Goal: Task Accomplishment & Management: Complete application form

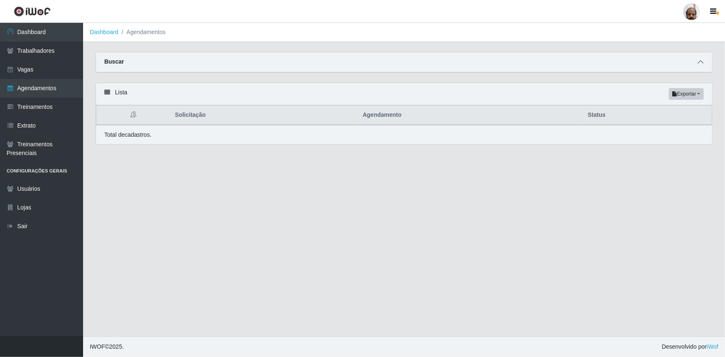
click at [699, 62] on icon at bounding box center [701, 62] width 6 height 6
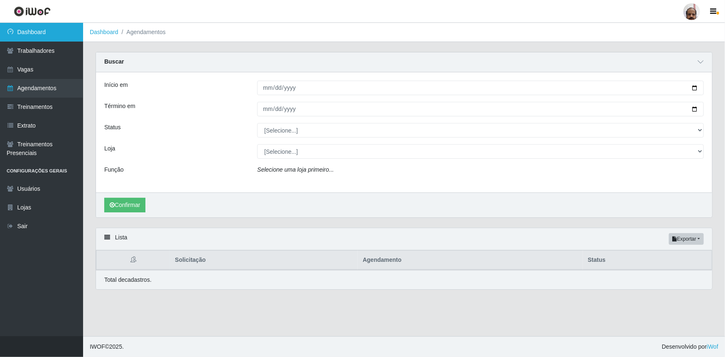
click at [44, 34] on link "Dashboard" at bounding box center [41, 32] width 83 height 19
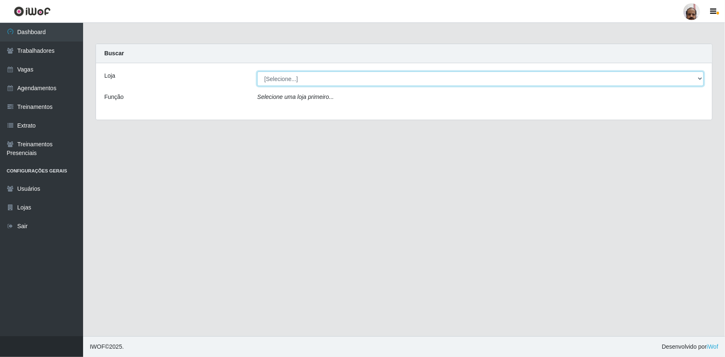
click at [293, 81] on select "[Selecione...] Mar Vermelho - Loja 05" at bounding box center [480, 78] width 447 height 15
select select "252"
click at [257, 71] on select "[Selecione...] Mar Vermelho - Loja 05" at bounding box center [480, 78] width 447 height 15
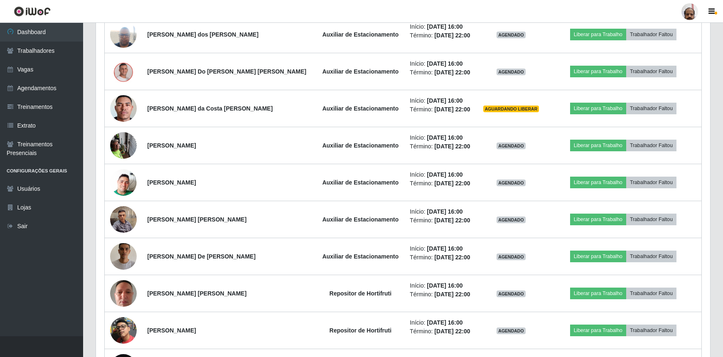
scroll to position [755, 0]
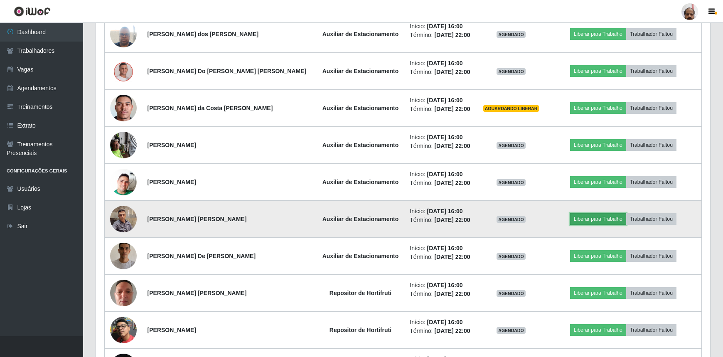
click at [586, 215] on button "Liberar para Trabalho" at bounding box center [598, 219] width 56 height 12
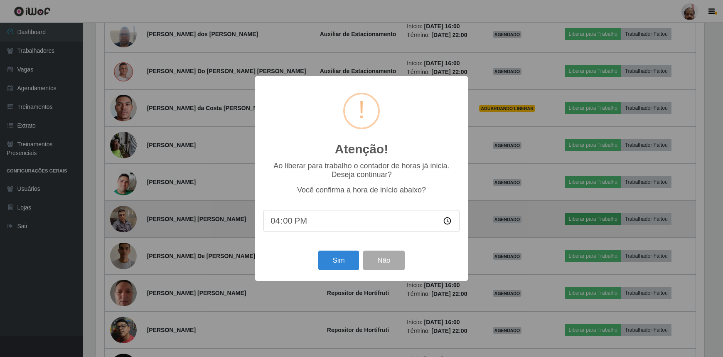
scroll to position [172, 610]
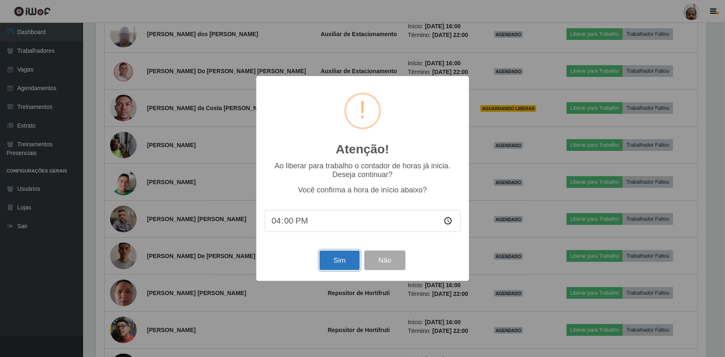
click at [332, 260] on button "Sim" at bounding box center [339, 261] width 40 height 20
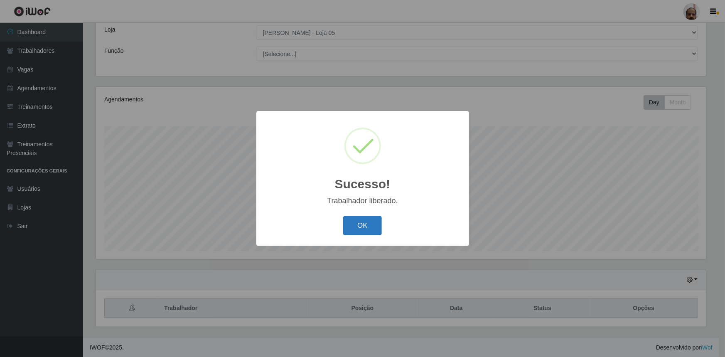
click at [367, 224] on button "OK" at bounding box center [362, 226] width 39 height 20
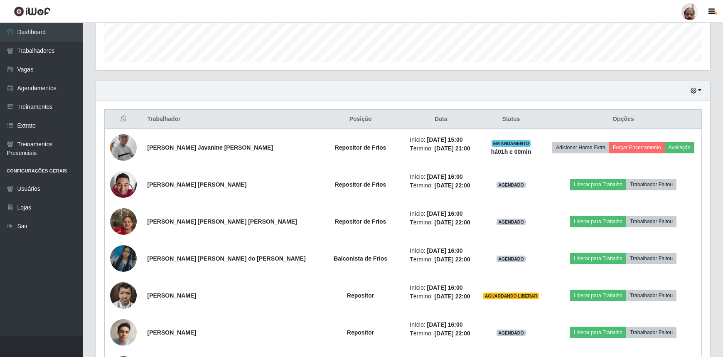
scroll to position [273, 0]
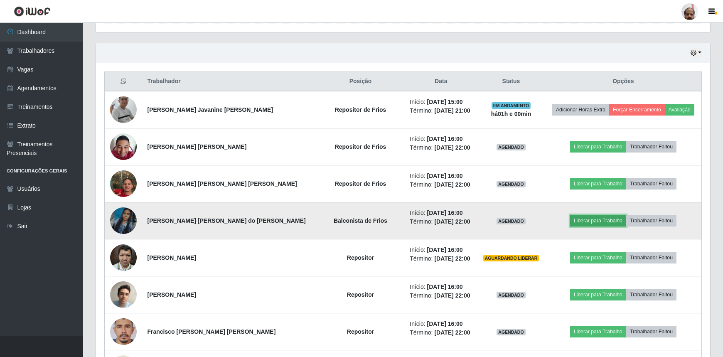
click at [583, 221] on button "Liberar para Trabalho" at bounding box center [598, 221] width 56 height 12
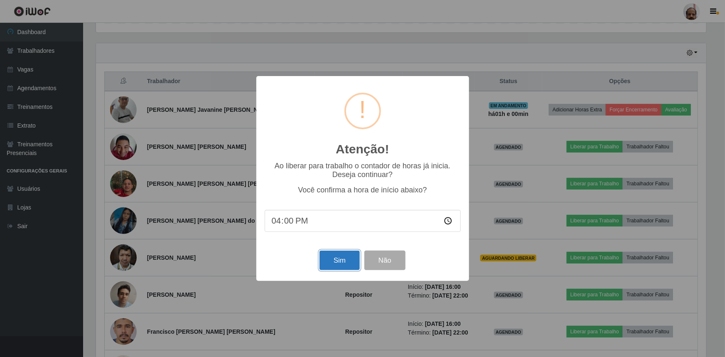
click at [331, 257] on button "Sim" at bounding box center [339, 261] width 40 height 20
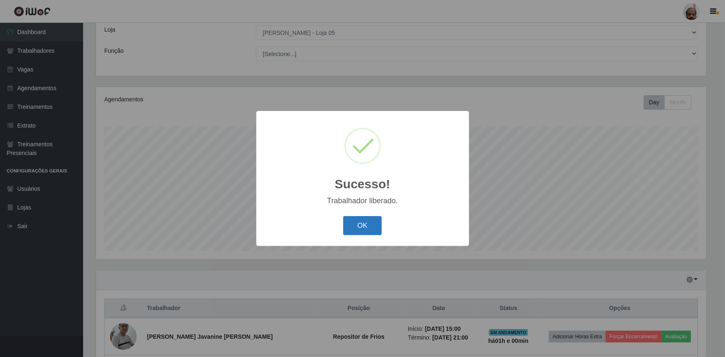
click at [369, 224] on button "OK" at bounding box center [362, 226] width 39 height 20
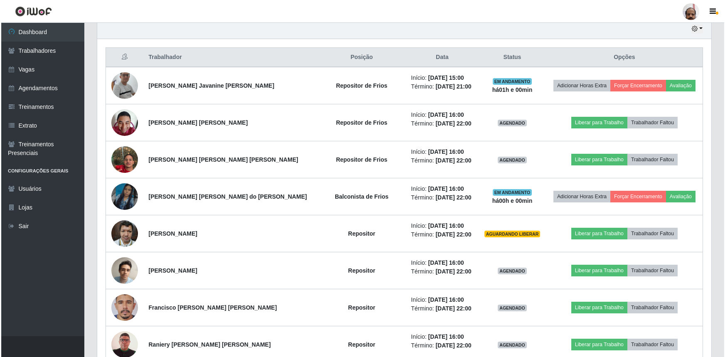
scroll to position [311, 0]
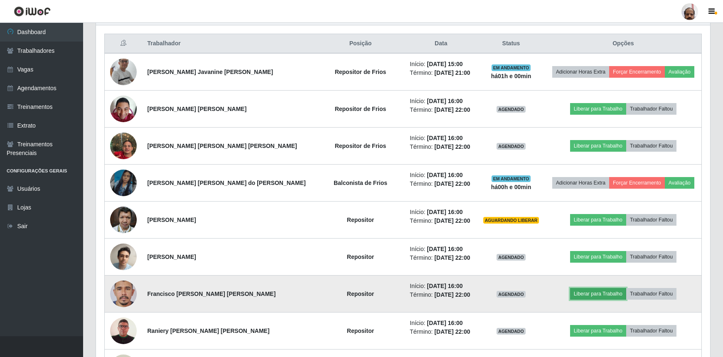
click at [576, 292] on button "Liberar para Trabalho" at bounding box center [598, 294] width 56 height 12
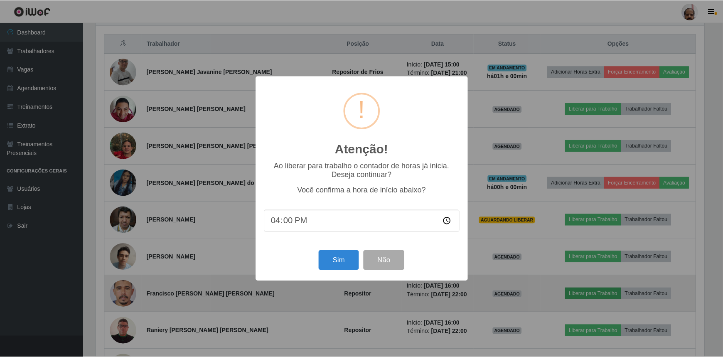
scroll to position [172, 610]
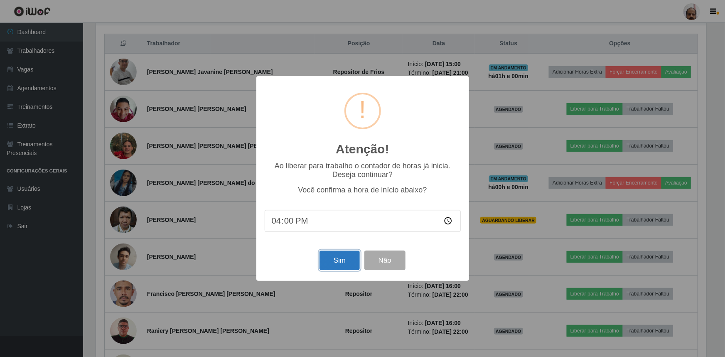
click at [336, 261] on button "Sim" at bounding box center [339, 261] width 40 height 20
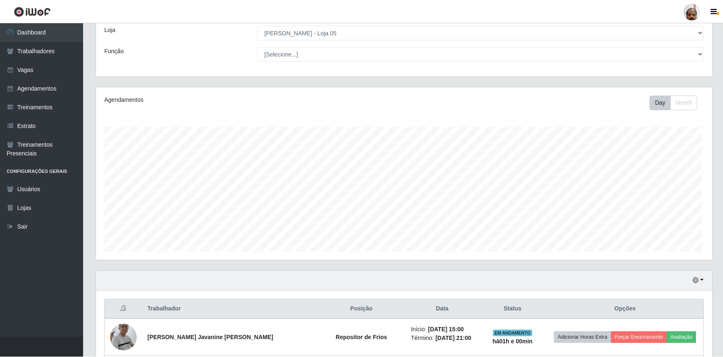
scroll to position [0, 0]
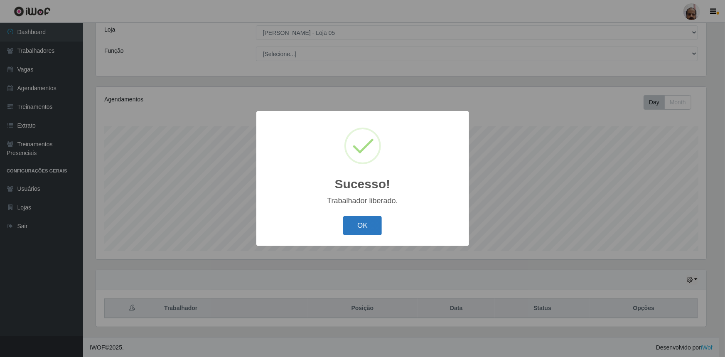
click at [357, 226] on button "OK" at bounding box center [362, 226] width 39 height 20
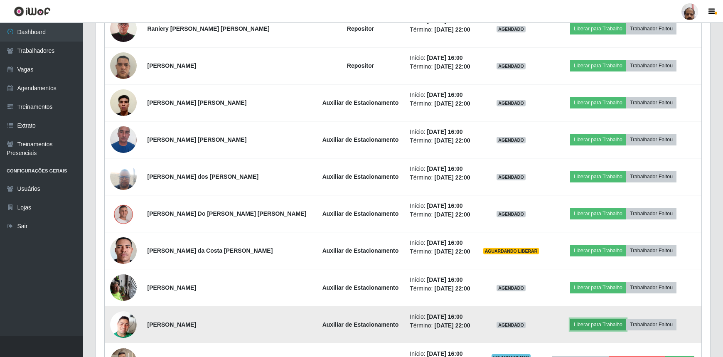
click at [597, 321] on button "Liberar para Trabalho" at bounding box center [598, 325] width 56 height 12
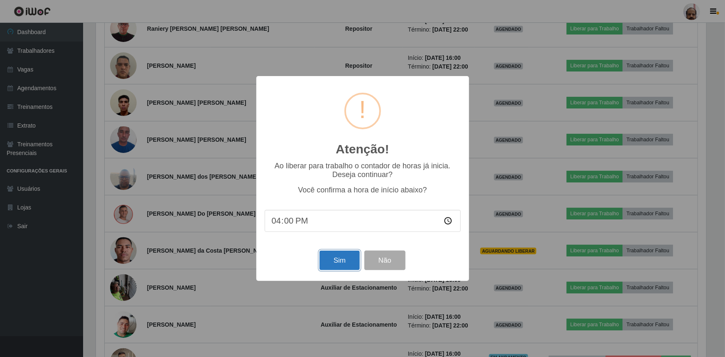
click at [329, 260] on button "Sim" at bounding box center [339, 261] width 40 height 20
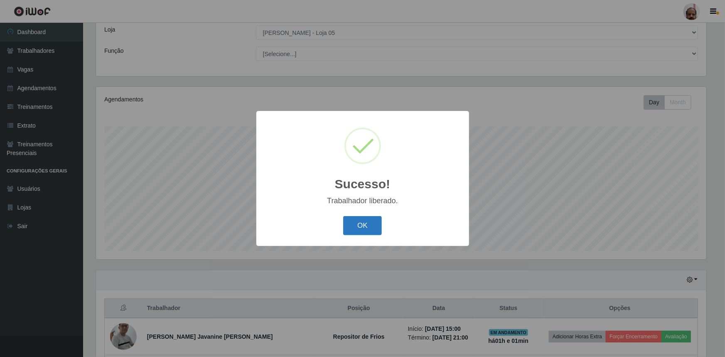
click at [361, 220] on button "OK" at bounding box center [362, 226] width 39 height 20
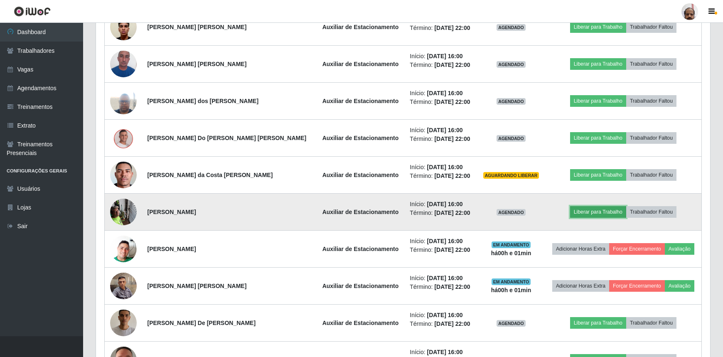
click at [585, 210] on button "Liberar para Trabalho" at bounding box center [598, 212] width 56 height 12
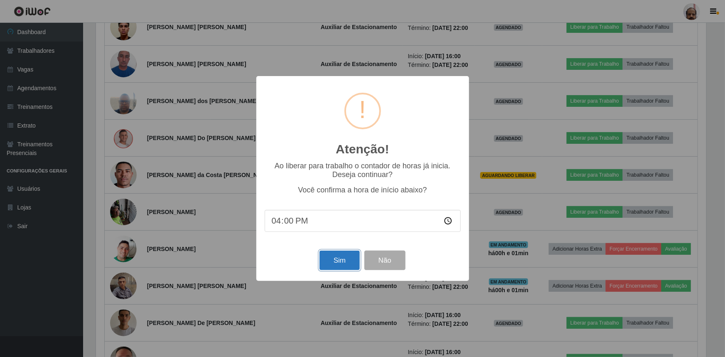
click at [353, 260] on button "Sim" at bounding box center [339, 261] width 40 height 20
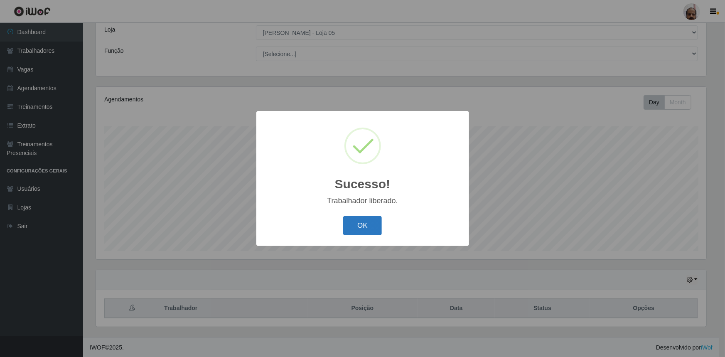
click at [365, 221] on button "OK" at bounding box center [362, 226] width 39 height 20
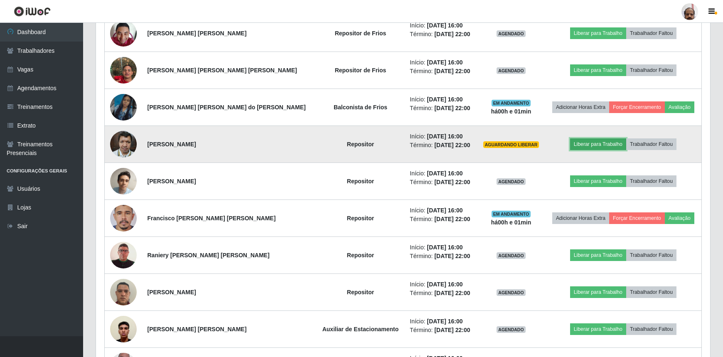
click at [578, 145] on button "Liberar para Trabalho" at bounding box center [598, 144] width 56 height 12
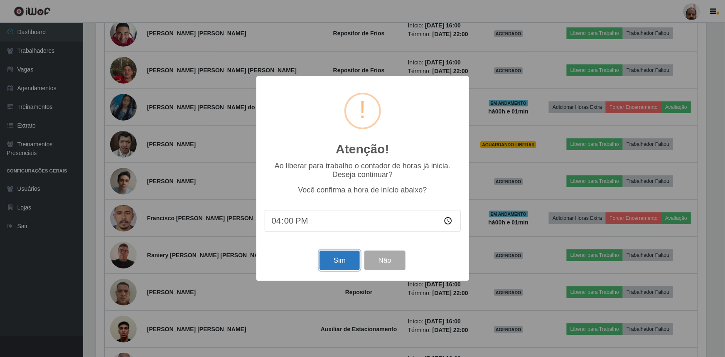
click at [341, 258] on button "Sim" at bounding box center [339, 261] width 40 height 20
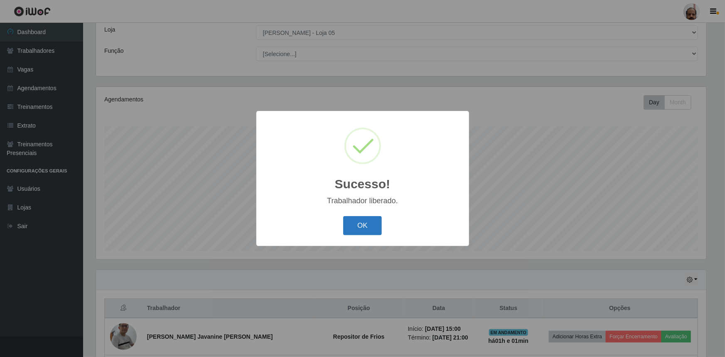
click at [370, 222] on button "OK" at bounding box center [362, 226] width 39 height 20
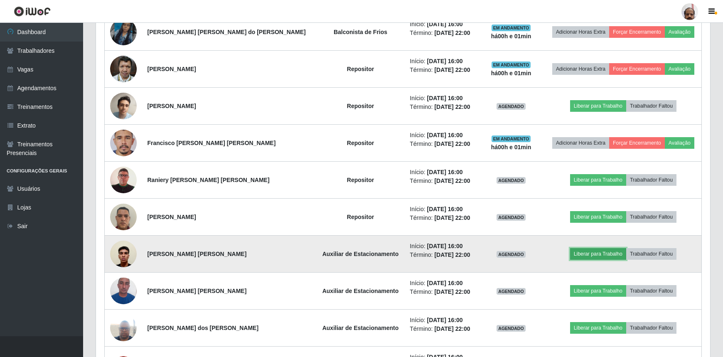
click at [579, 253] on button "Liberar para Trabalho" at bounding box center [598, 254] width 56 height 12
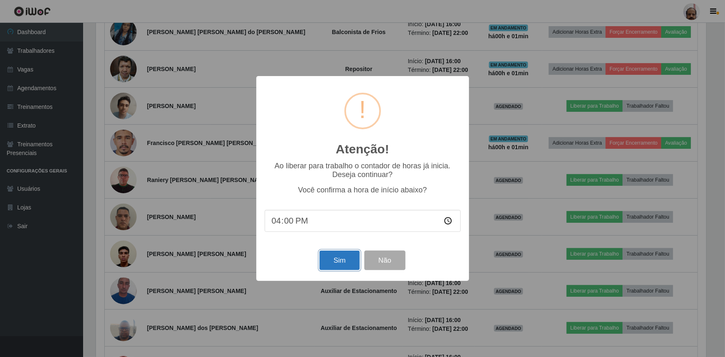
click at [339, 265] on button "Sim" at bounding box center [339, 261] width 40 height 20
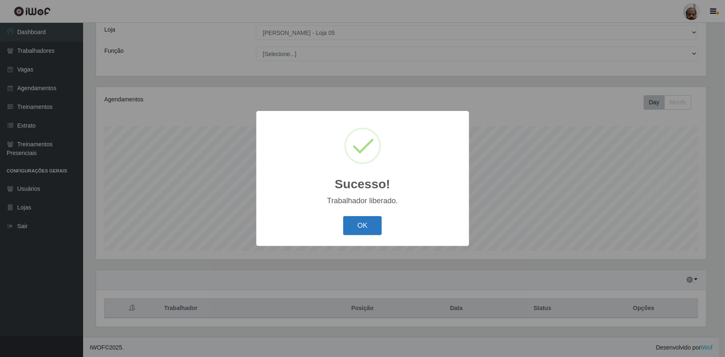
click at [361, 229] on button "OK" at bounding box center [362, 226] width 39 height 20
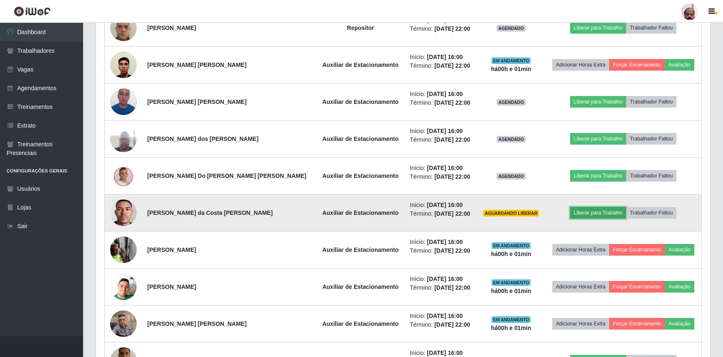
click at [597, 211] on button "Liberar para Trabalho" at bounding box center [598, 213] width 56 height 12
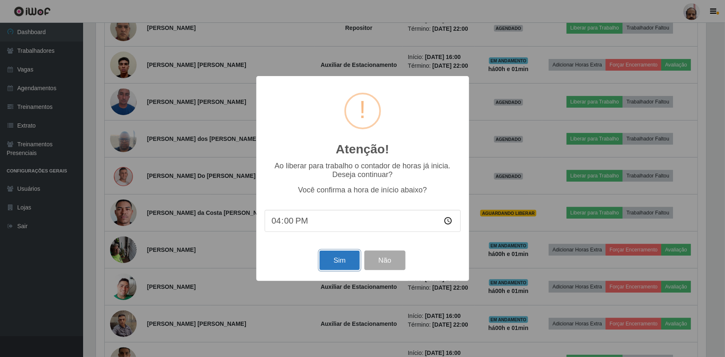
click at [344, 258] on button "Sim" at bounding box center [339, 261] width 40 height 20
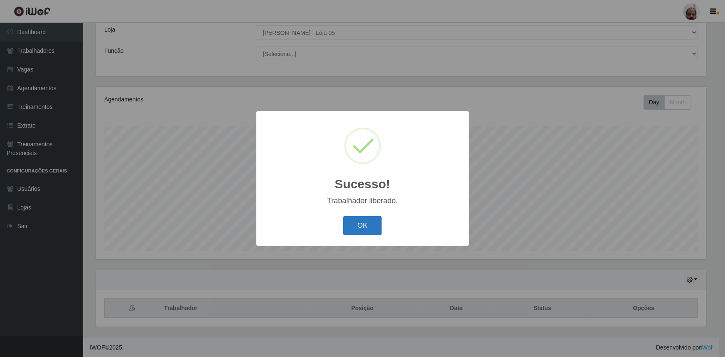
click at [365, 222] on button "OK" at bounding box center [362, 226] width 39 height 20
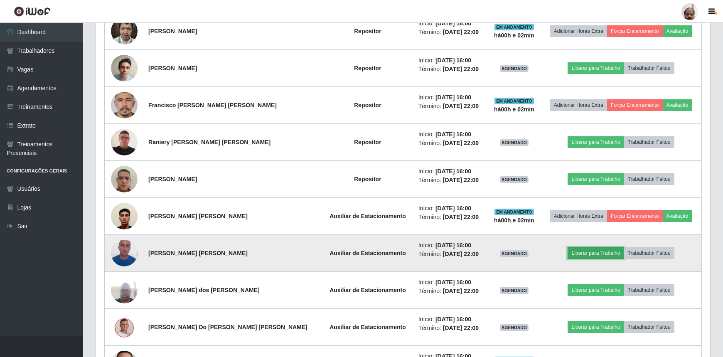
click at [580, 247] on button "Liberar para Trabalho" at bounding box center [596, 253] width 56 height 12
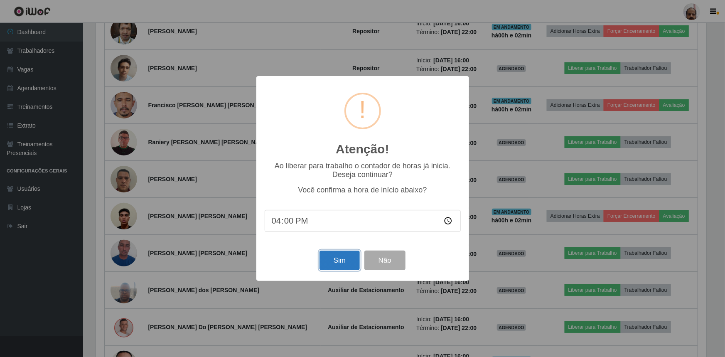
click at [337, 259] on button "Sim" at bounding box center [339, 261] width 40 height 20
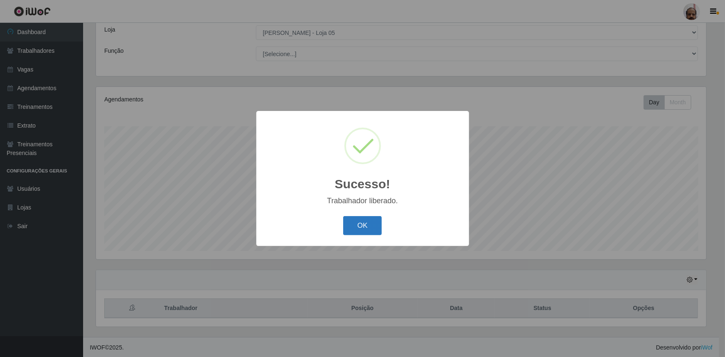
click at [371, 223] on button "OK" at bounding box center [362, 226] width 39 height 20
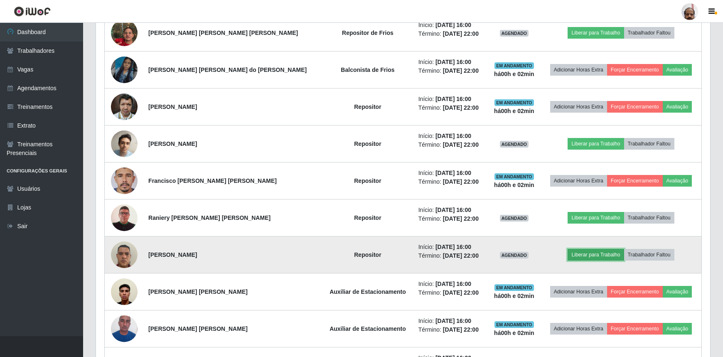
click at [594, 254] on button "Liberar para Trabalho" at bounding box center [596, 255] width 56 height 12
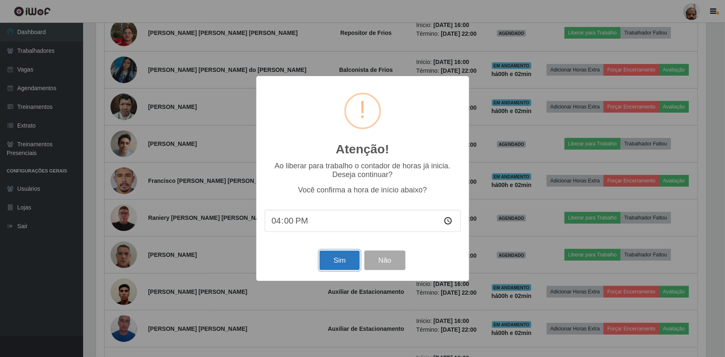
click at [341, 265] on button "Sim" at bounding box center [339, 261] width 40 height 20
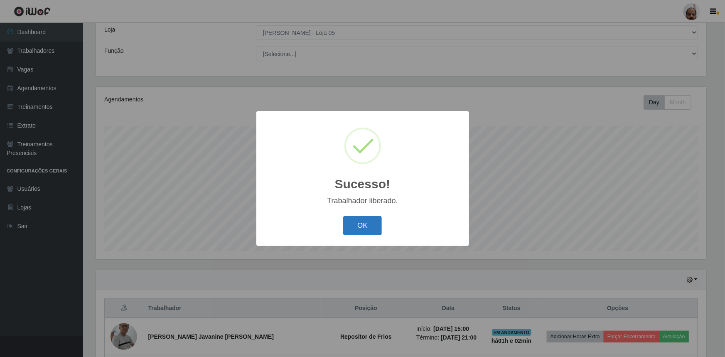
click at [364, 233] on button "OK" at bounding box center [362, 226] width 39 height 20
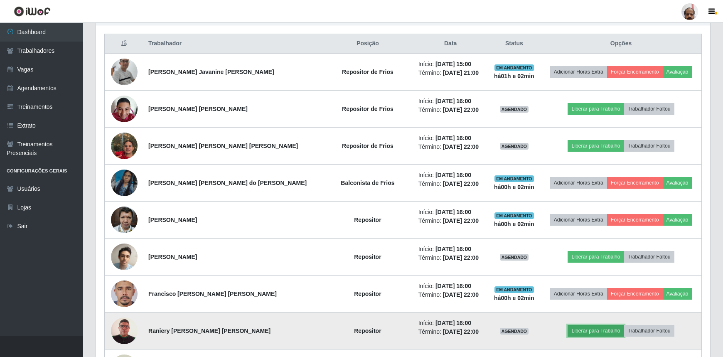
click at [583, 331] on button "Liberar para Trabalho" at bounding box center [596, 331] width 56 height 12
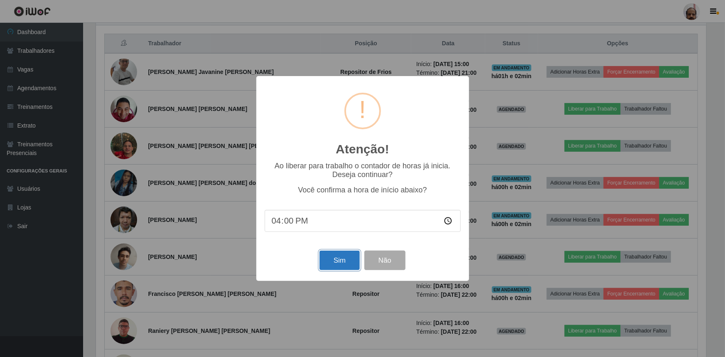
click at [333, 262] on button "Sim" at bounding box center [339, 261] width 40 height 20
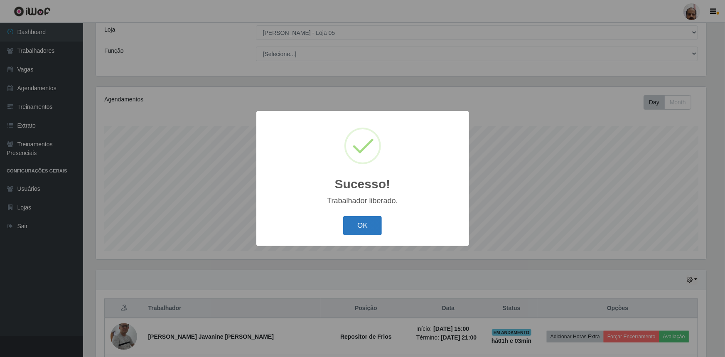
click at [357, 220] on button "OK" at bounding box center [362, 226] width 39 height 20
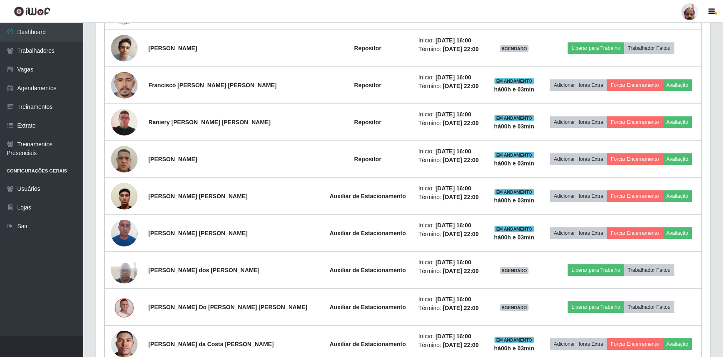
scroll to position [537, 0]
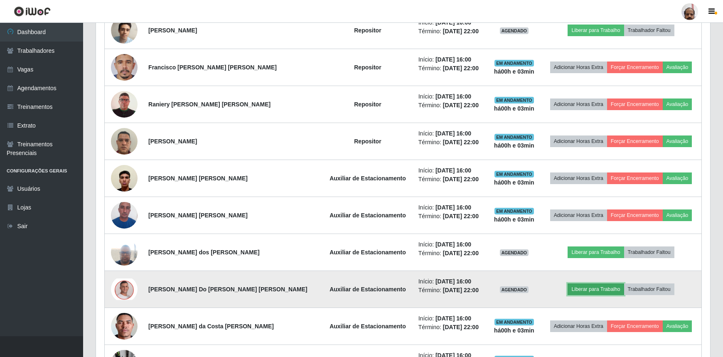
click at [594, 286] on button "Liberar para Trabalho" at bounding box center [596, 289] width 56 height 12
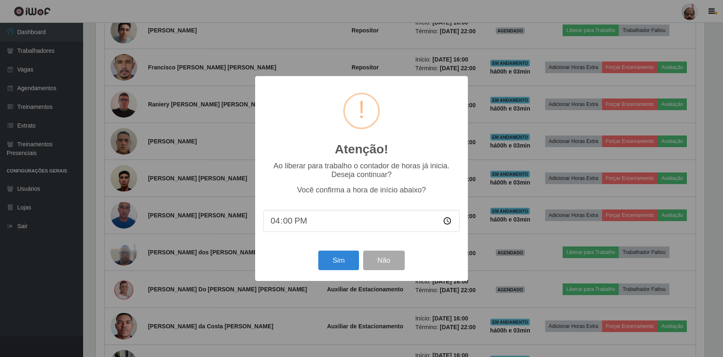
scroll to position [172, 610]
click at [345, 260] on button "Sim" at bounding box center [339, 261] width 40 height 20
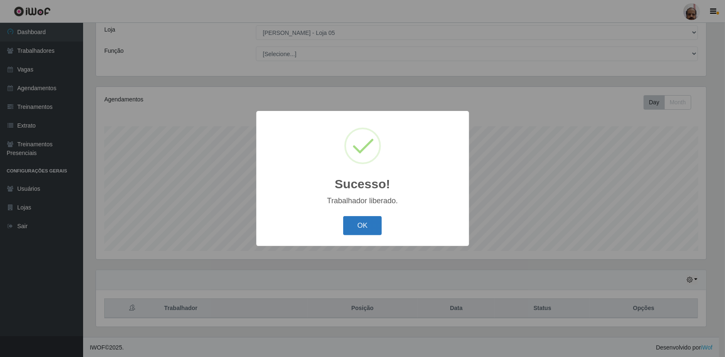
click at [359, 222] on button "OK" at bounding box center [362, 226] width 39 height 20
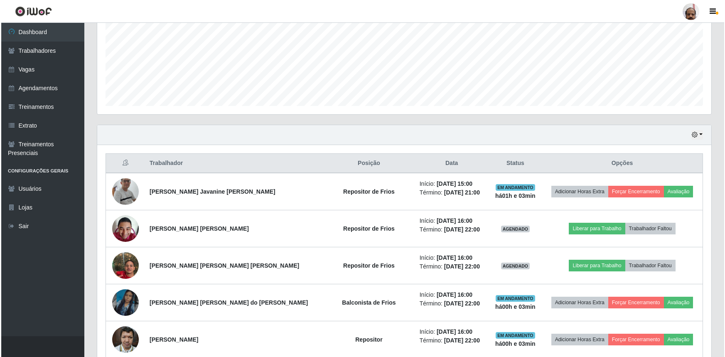
scroll to position [197, 0]
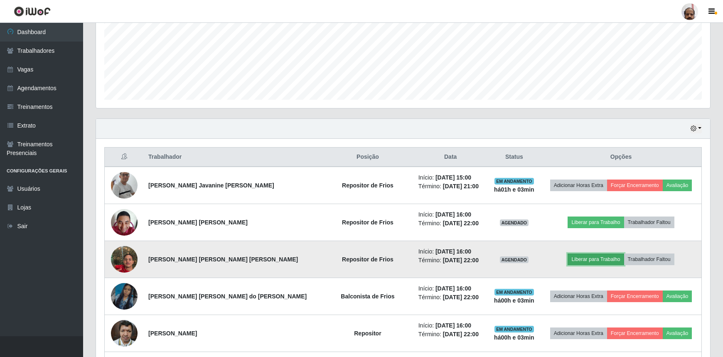
click at [602, 259] on button "Liberar para Trabalho" at bounding box center [596, 259] width 56 height 12
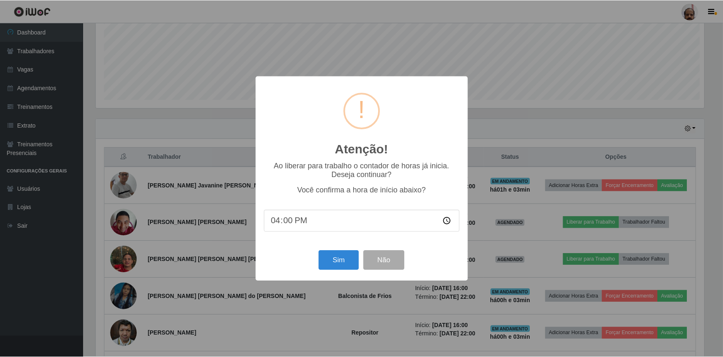
scroll to position [172, 610]
click at [338, 257] on button "Sim" at bounding box center [339, 261] width 40 height 20
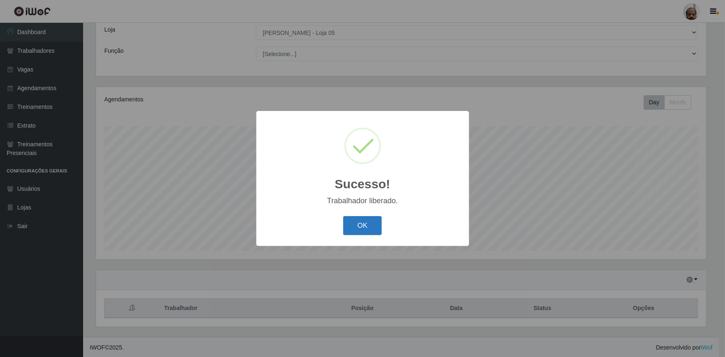
click at [369, 234] on button "OK" at bounding box center [362, 226] width 39 height 20
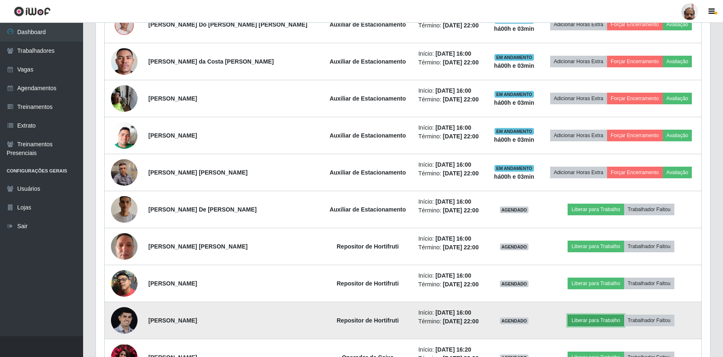
click at [600, 319] on button "Liberar para Trabalho" at bounding box center [596, 321] width 56 height 12
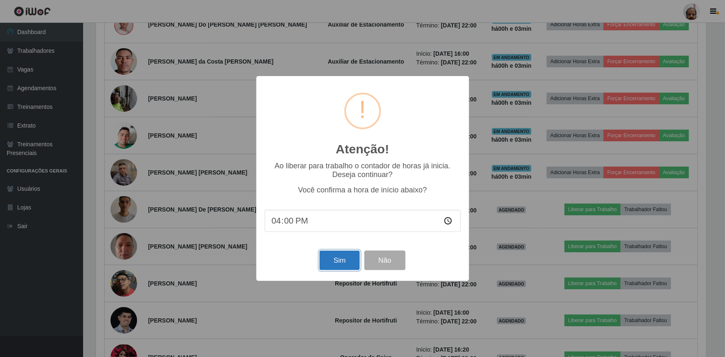
click at [346, 260] on button "Sim" at bounding box center [339, 261] width 40 height 20
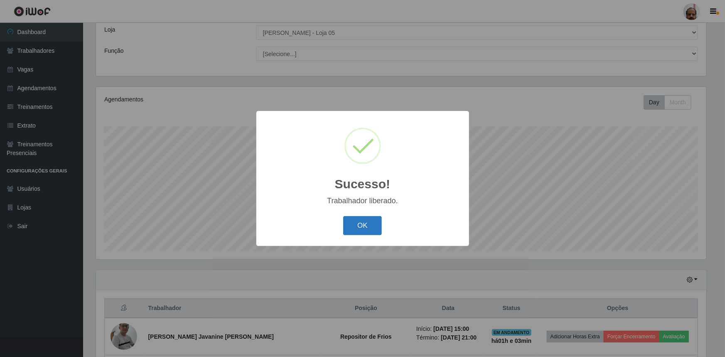
click at [365, 226] on button "OK" at bounding box center [362, 226] width 39 height 20
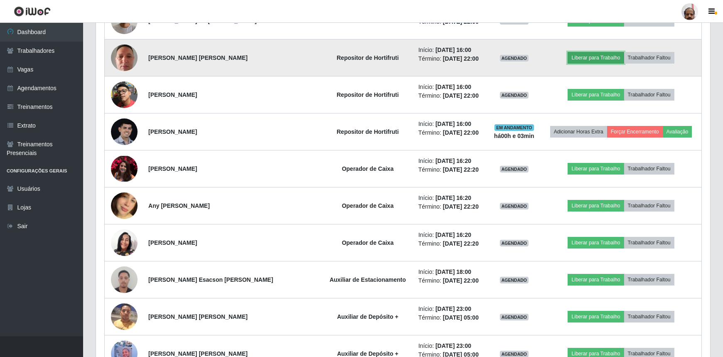
click at [586, 52] on button "Liberar para Trabalho" at bounding box center [596, 58] width 56 height 12
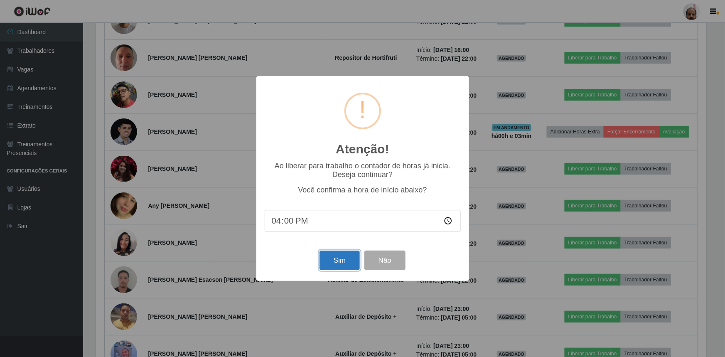
click at [344, 263] on button "Sim" at bounding box center [339, 261] width 40 height 20
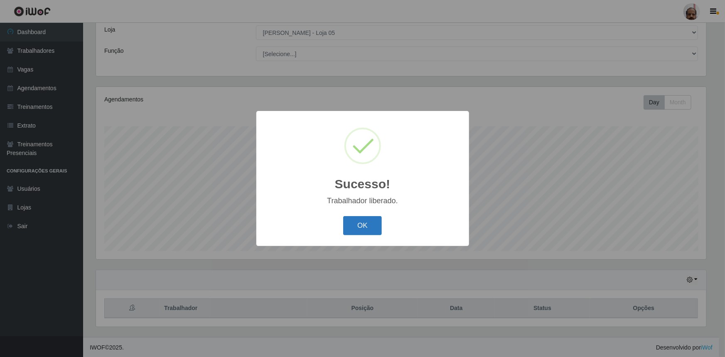
click at [366, 228] on button "OK" at bounding box center [362, 226] width 39 height 20
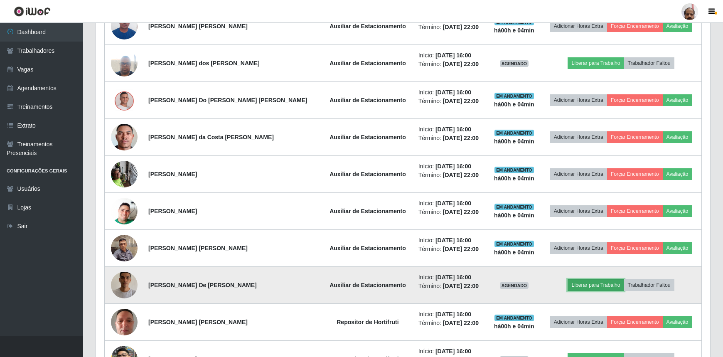
click at [596, 283] on button "Liberar para Trabalho" at bounding box center [596, 285] width 56 height 12
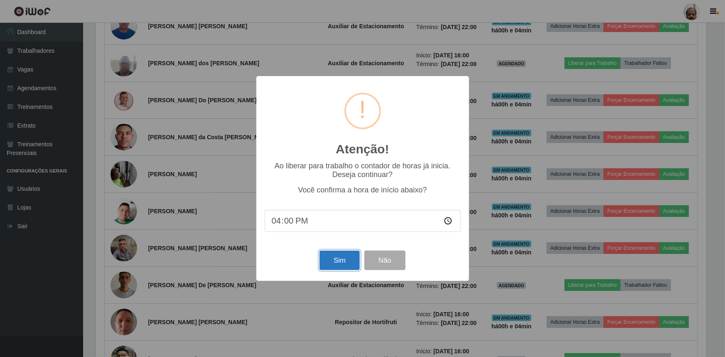
click at [336, 260] on button "Sim" at bounding box center [339, 261] width 40 height 20
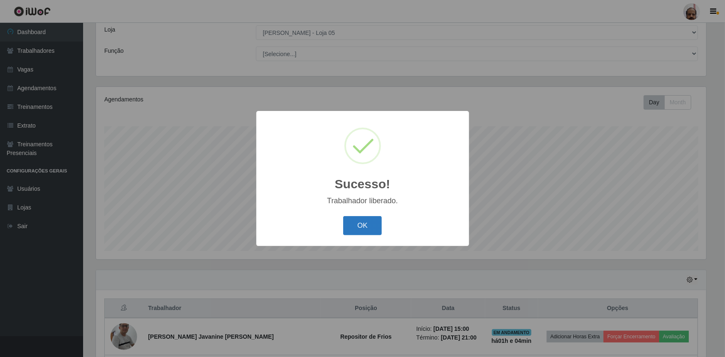
click at [366, 224] on button "OK" at bounding box center [362, 226] width 39 height 20
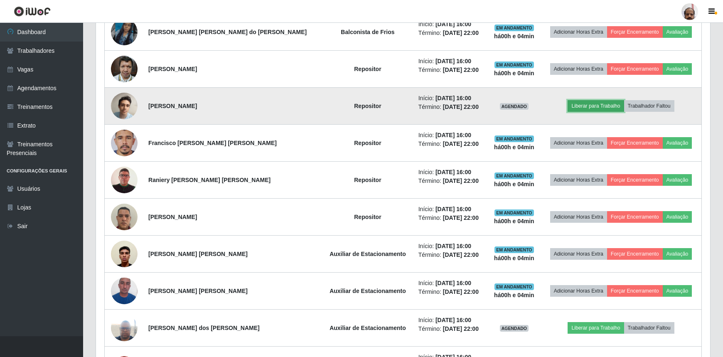
click at [592, 107] on button "Liberar para Trabalho" at bounding box center [596, 106] width 56 height 12
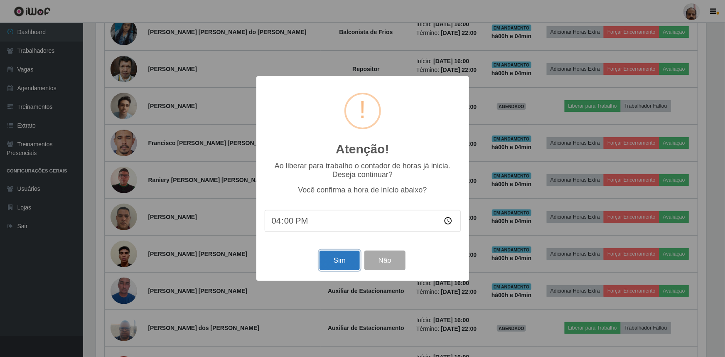
click at [342, 262] on button "Sim" at bounding box center [339, 261] width 40 height 20
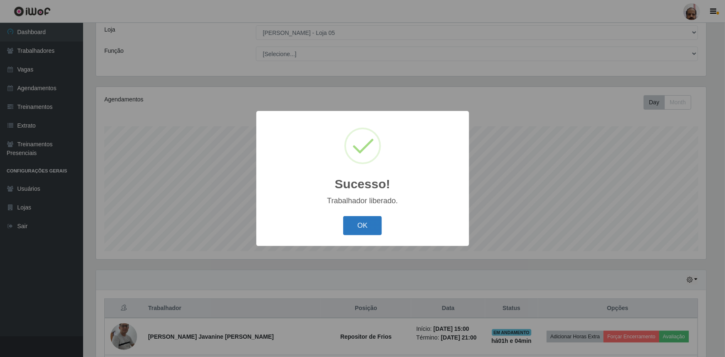
click at [360, 230] on button "OK" at bounding box center [362, 226] width 39 height 20
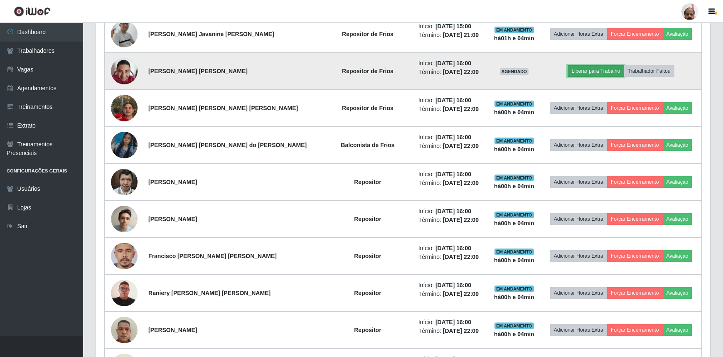
click at [582, 72] on button "Liberar para Trabalho" at bounding box center [596, 71] width 56 height 12
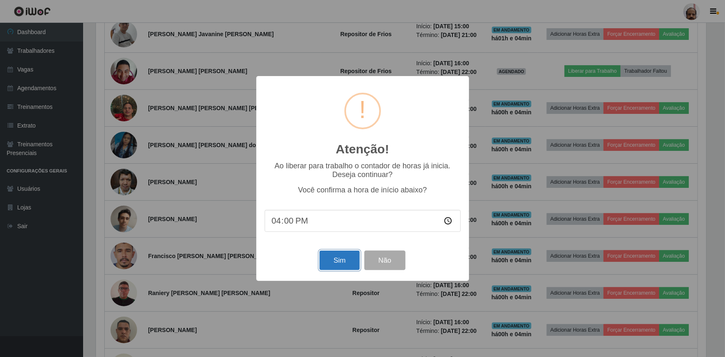
click at [345, 262] on button "Sim" at bounding box center [339, 261] width 40 height 20
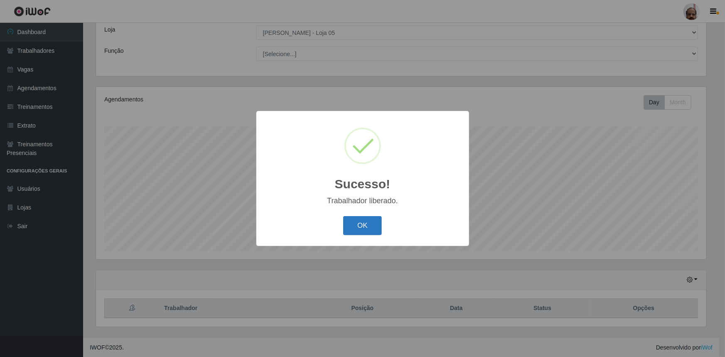
click at [368, 222] on button "OK" at bounding box center [362, 226] width 39 height 20
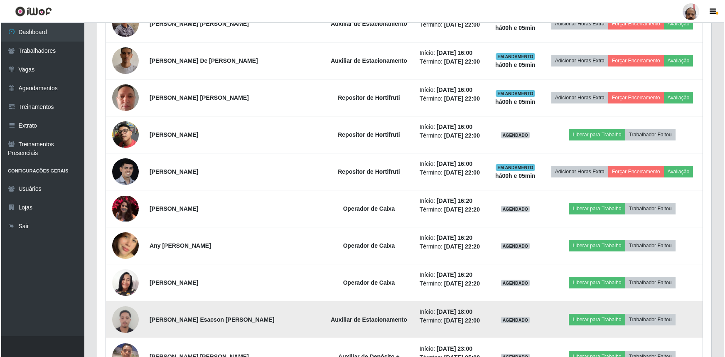
scroll to position [915, 0]
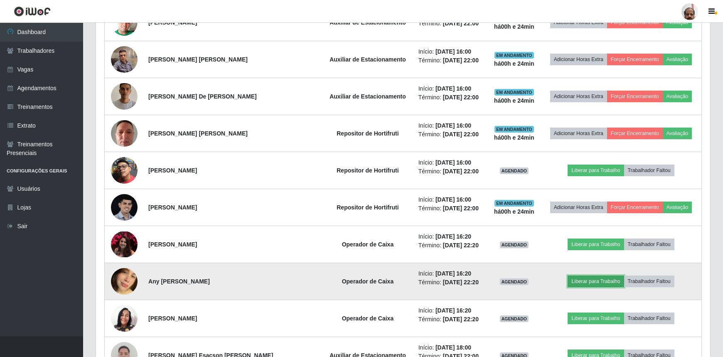
click at [582, 278] on button "Liberar para Trabalho" at bounding box center [596, 281] width 56 height 12
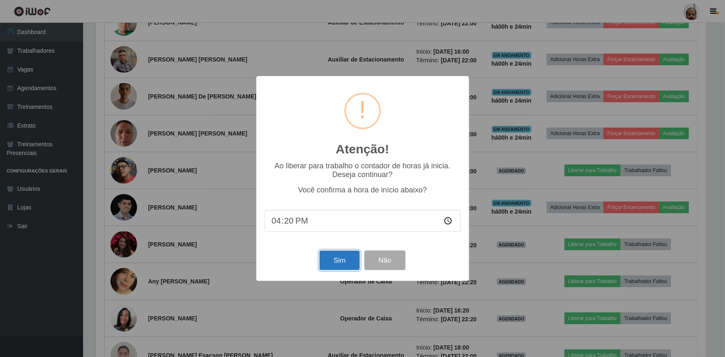
click at [331, 264] on button "Sim" at bounding box center [339, 261] width 40 height 20
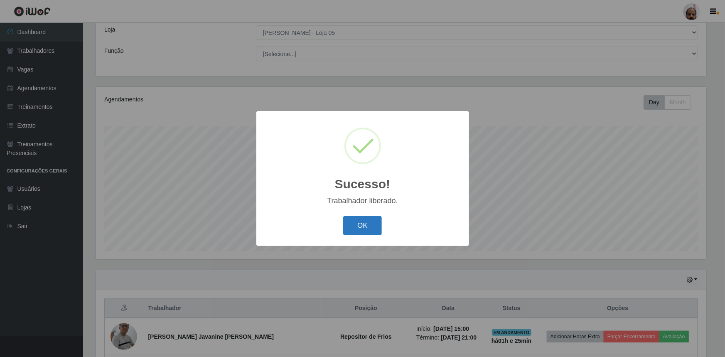
click at [356, 228] on button "OK" at bounding box center [362, 226] width 39 height 20
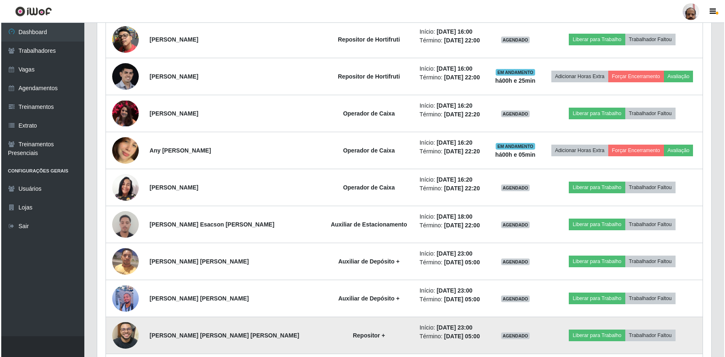
scroll to position [1039, 0]
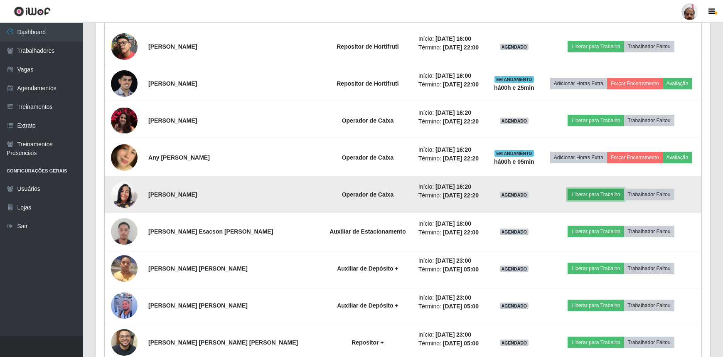
click at [570, 192] on button "Liberar para Trabalho" at bounding box center [596, 195] width 56 height 12
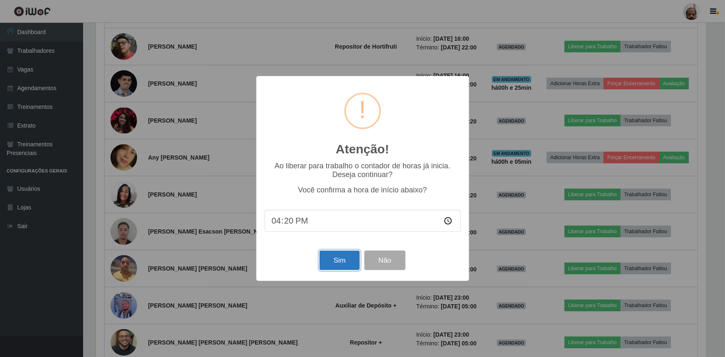
click at [341, 262] on button "Sim" at bounding box center [339, 261] width 40 height 20
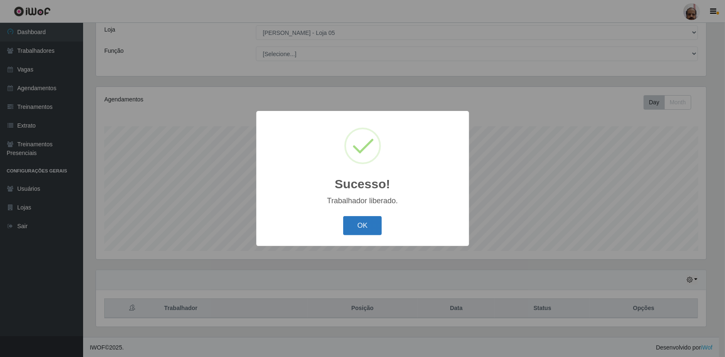
click at [364, 228] on button "OK" at bounding box center [362, 226] width 39 height 20
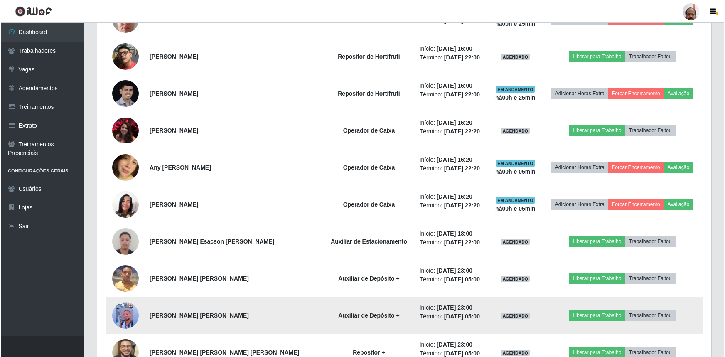
scroll to position [1028, 0]
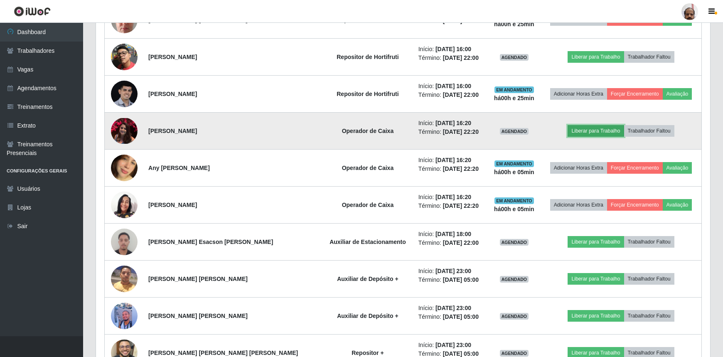
click at [578, 126] on button "Liberar para Trabalho" at bounding box center [596, 131] width 56 height 12
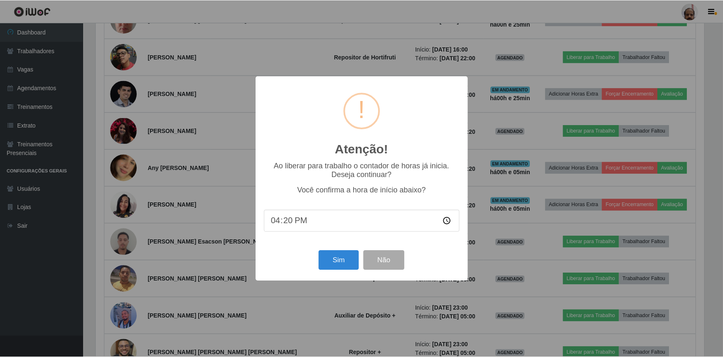
scroll to position [172, 610]
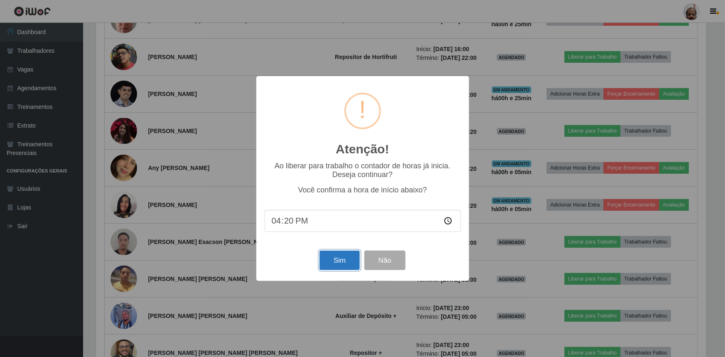
click at [339, 265] on button "Sim" at bounding box center [339, 261] width 40 height 20
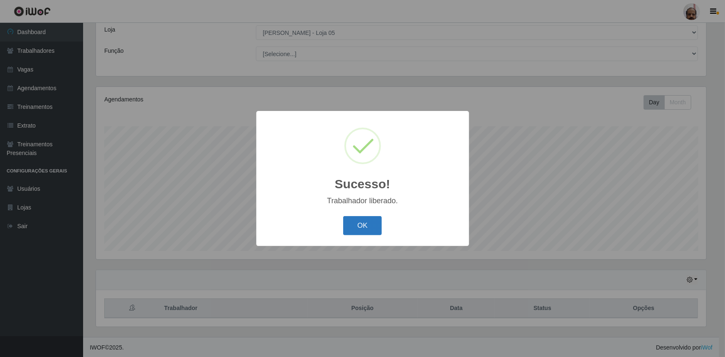
click at [361, 220] on button "OK" at bounding box center [362, 226] width 39 height 20
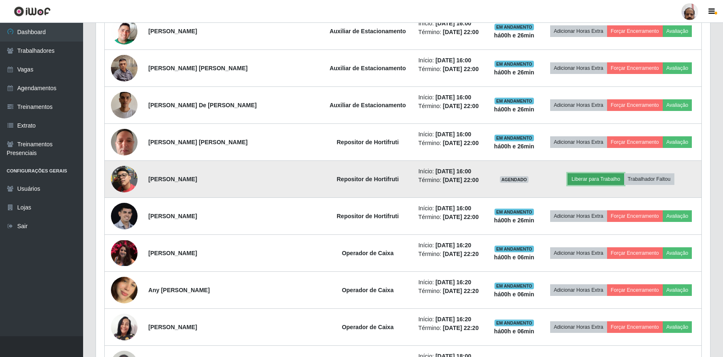
click at [593, 174] on button "Liberar para Trabalho" at bounding box center [596, 179] width 56 height 12
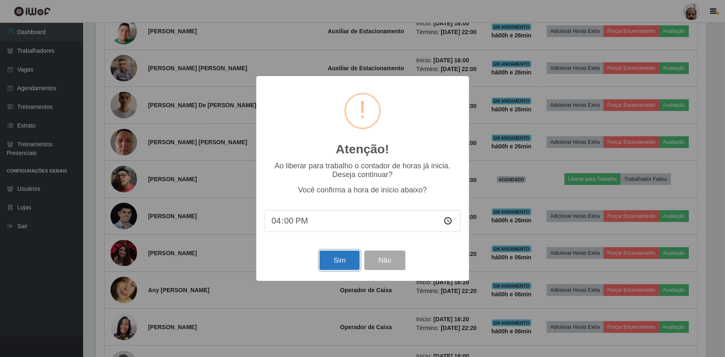
click at [339, 262] on button "Sim" at bounding box center [339, 261] width 40 height 20
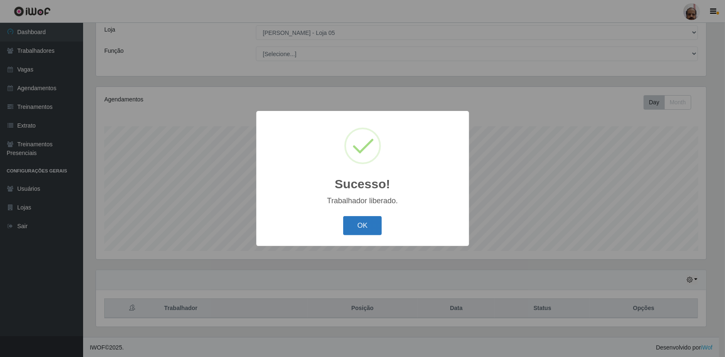
click at [365, 224] on button "OK" at bounding box center [362, 226] width 39 height 20
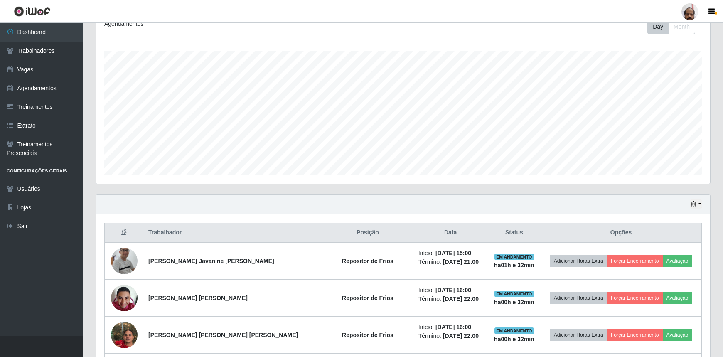
scroll to position [0, 0]
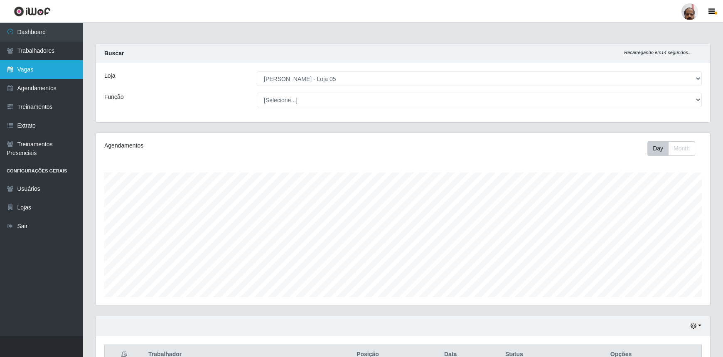
click at [26, 68] on link "Vagas" at bounding box center [41, 69] width 83 height 19
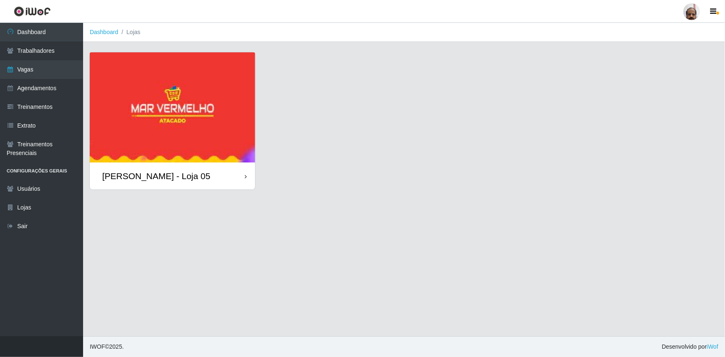
click at [163, 177] on div "[PERSON_NAME] - Loja 05" at bounding box center [156, 176] width 108 height 10
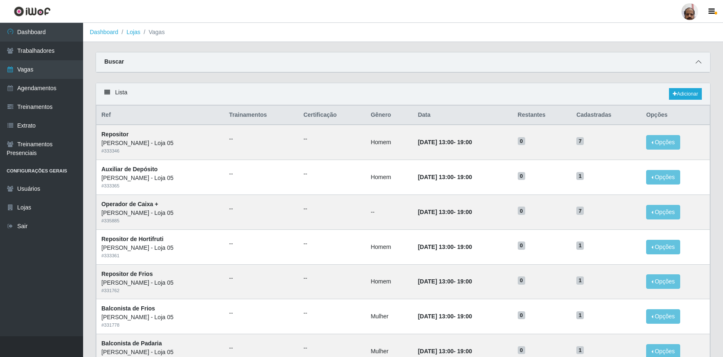
click at [697, 61] on icon at bounding box center [698, 62] width 6 height 6
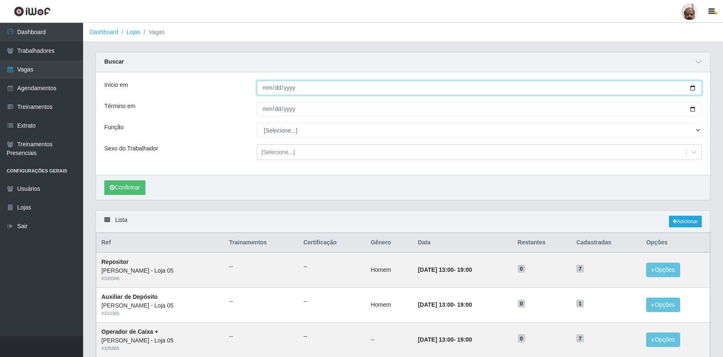
click at [692, 86] on input "Início em" at bounding box center [479, 88] width 445 height 15
type input "[DATE]"
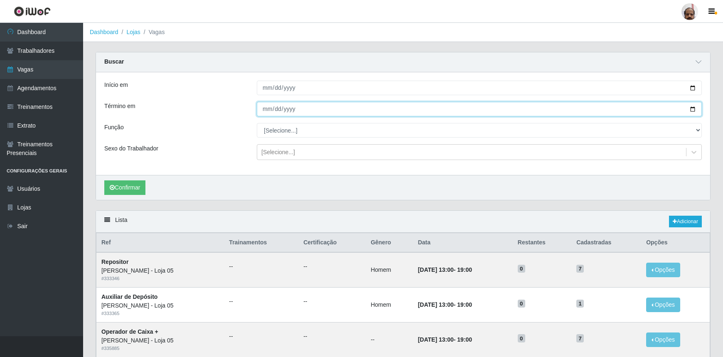
click at [692, 109] on input "Término em" at bounding box center [479, 109] width 445 height 15
type input "[DATE]"
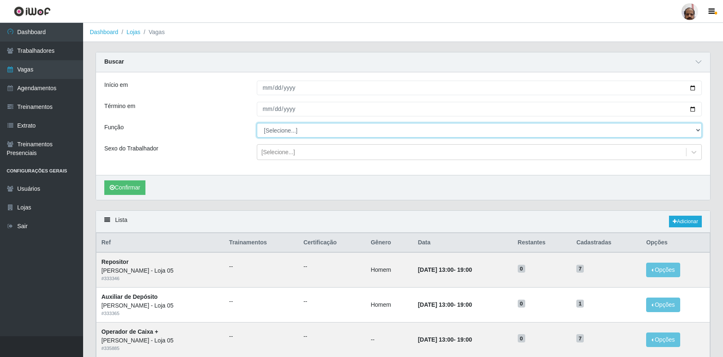
click at [288, 130] on select "[Selecione...] ASG ASG + ASG ++ Auxiliar de Depósito Auxiliar de Depósito + Aux…" at bounding box center [479, 130] width 445 height 15
select select "1"
click at [257, 123] on select "[Selecione...] ASG ASG + ASG ++ Auxiliar de Depósito Auxiliar de Depósito + Aux…" at bounding box center [479, 130] width 445 height 15
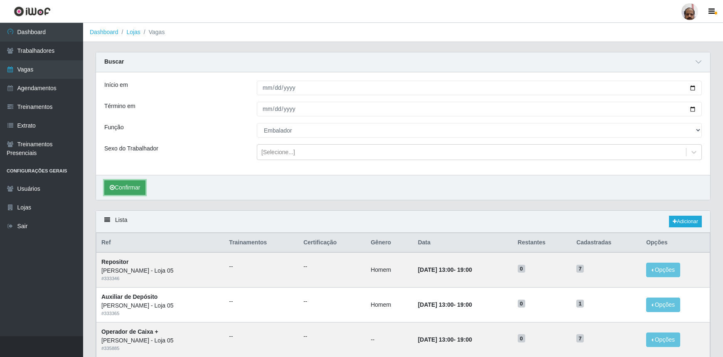
click at [130, 190] on button "Confirmar" at bounding box center [124, 187] width 41 height 15
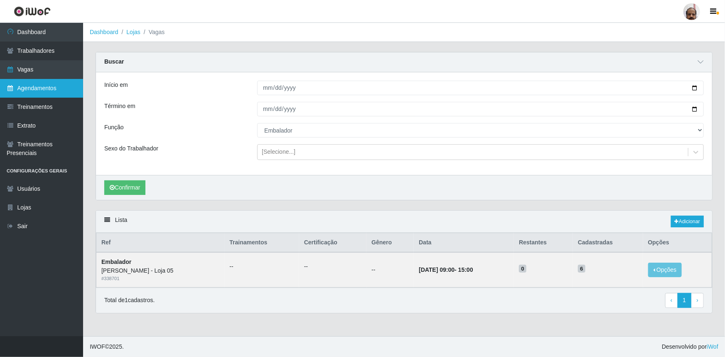
click at [44, 87] on link "Agendamentos" at bounding box center [41, 88] width 83 height 19
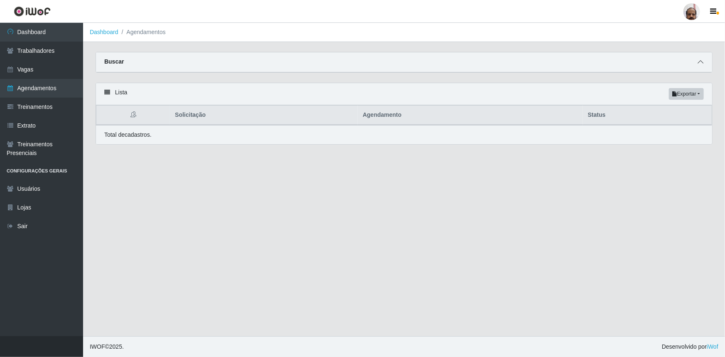
click at [700, 62] on icon at bounding box center [701, 62] width 6 height 6
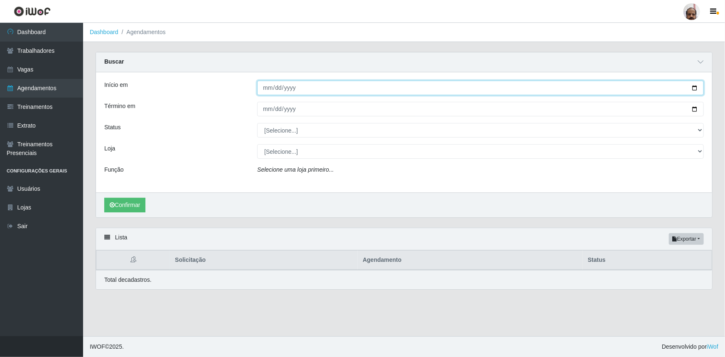
click at [690, 86] on input "Início em" at bounding box center [480, 88] width 447 height 15
click at [694, 86] on input "Início em" at bounding box center [480, 88] width 447 height 15
type input "[DATE]"
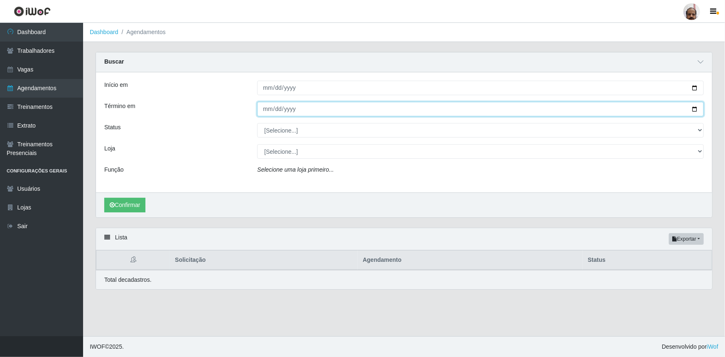
click at [695, 110] on input "Término em" at bounding box center [480, 109] width 447 height 15
type input "[DATE]"
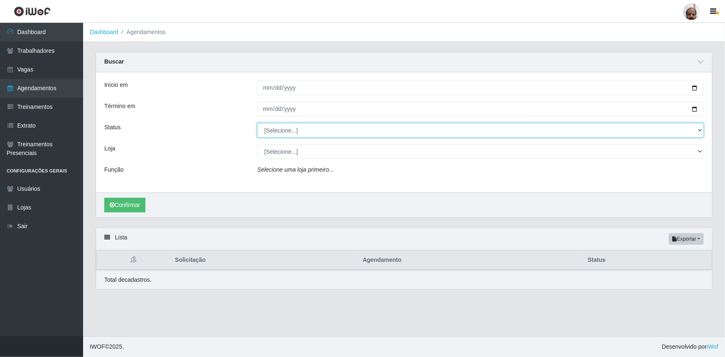
click at [293, 133] on select "[Selecione...] AGENDADO AGUARDANDO LIBERAR EM ANDAMENTO EM REVISÃO FINALIZADO C…" at bounding box center [480, 130] width 447 height 15
select select "AGENDADO"
click at [257, 123] on select "[Selecione...] AGENDADO AGUARDANDO LIBERAR EM ANDAMENTO EM REVISÃO FINALIZADO C…" at bounding box center [480, 130] width 447 height 15
click at [290, 153] on select "[Selecione...] Mar Vermelho - Loja 05" at bounding box center [480, 151] width 447 height 15
select select "252"
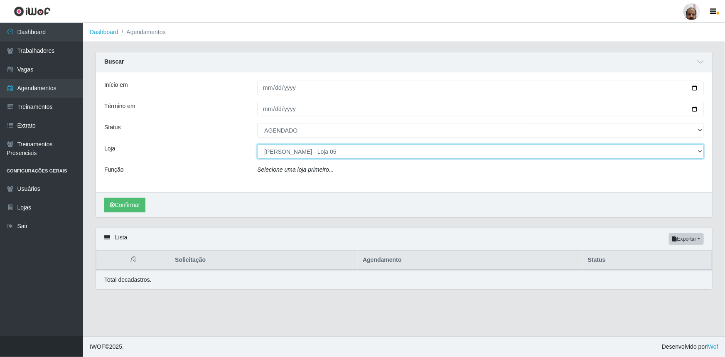
click at [257, 144] on select "[Selecione...] Mar Vermelho - Loja 05" at bounding box center [480, 151] width 447 height 15
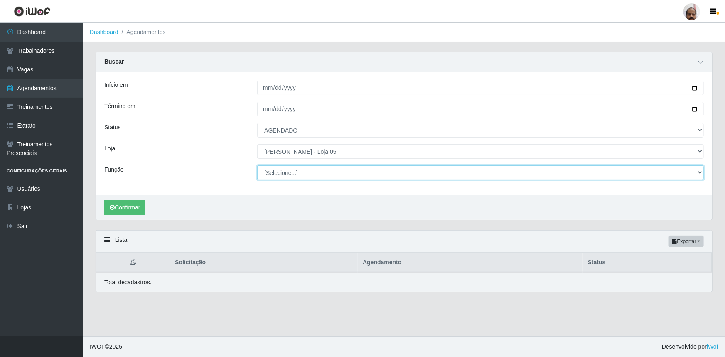
click at [291, 174] on select "[Selecione...] ASG ASG + ASG ++ Auxiliar de Depósito Auxiliar de Depósito + Aux…" at bounding box center [480, 172] width 447 height 15
click at [257, 165] on select "[Selecione...] ASG ASG + ASG ++ Auxiliar de Depósito Auxiliar de Depósito + Aux…" at bounding box center [480, 172] width 447 height 15
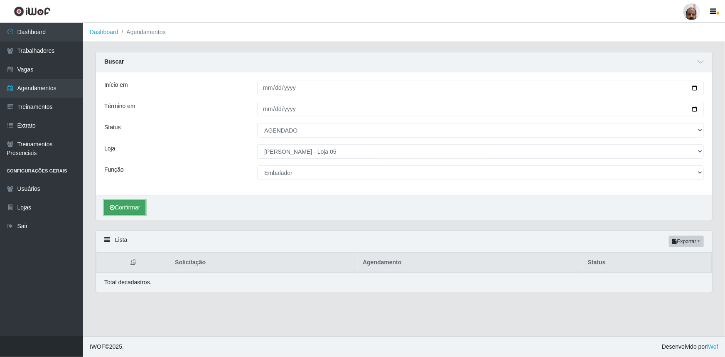
click at [124, 211] on button "Confirmar" at bounding box center [124, 207] width 41 height 15
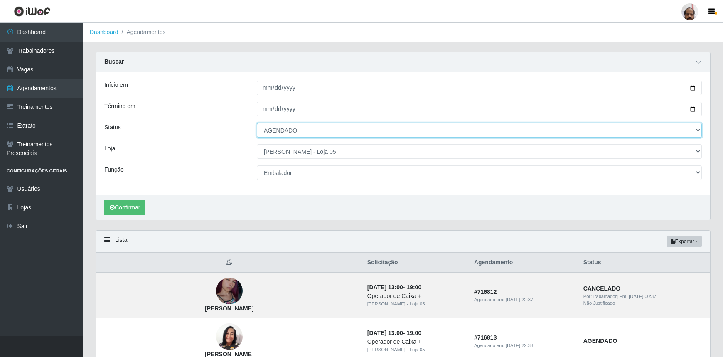
click at [296, 132] on select "[Selecione...] AGENDADO AGUARDANDO LIBERAR EM ANDAMENTO EM REVISÃO FINALIZADO C…" at bounding box center [479, 130] width 445 height 15
click at [257, 123] on select "[Selecione...] AGENDADO AGUARDANDO LIBERAR EM ANDAMENTO EM REVISÃO FINALIZADO C…" at bounding box center [479, 130] width 445 height 15
click at [303, 150] on select "[Selecione...] Mar Vermelho - Loja 05" at bounding box center [479, 151] width 445 height 15
click at [257, 144] on select "[Selecione...] Mar Vermelho - Loja 05" at bounding box center [479, 151] width 445 height 15
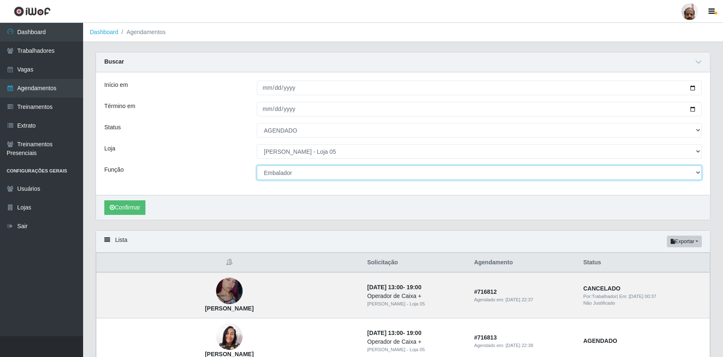
click at [295, 174] on select "[Selecione...] ASG ASG + ASG ++ Auxiliar de Depósito Auxiliar de Depósito + Aux…" at bounding box center [479, 172] width 445 height 15
click at [257, 165] on select "[Selecione...] ASG ASG + ASG ++ Auxiliar de Depósito Auxiliar de Depósito + Aux…" at bounding box center [479, 172] width 445 height 15
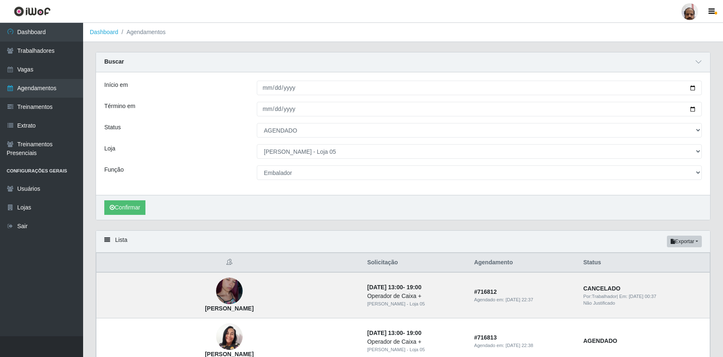
click at [130, 199] on div "Confirmar" at bounding box center [403, 207] width 614 height 25
click at [131, 206] on button "Confirmar" at bounding box center [124, 207] width 41 height 15
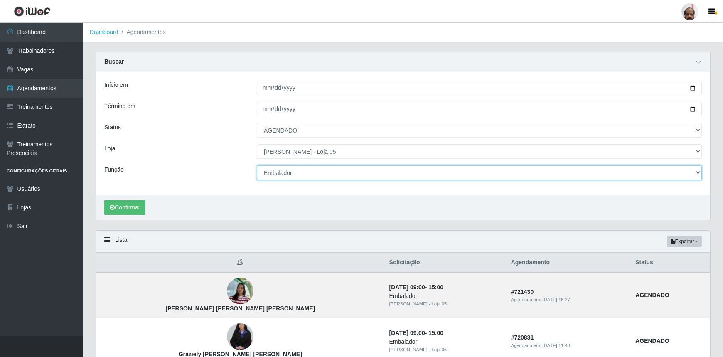
click at [294, 171] on select "[Selecione...] ASG ASG + ASG ++ Auxiliar de Depósito Auxiliar de Depósito + Aux…" at bounding box center [479, 172] width 445 height 15
select select "4"
click at [257, 165] on select "[Selecione...] ASG ASG + ASG ++ Auxiliar de Depósito Auxiliar de Depósito + Aux…" at bounding box center [479, 172] width 445 height 15
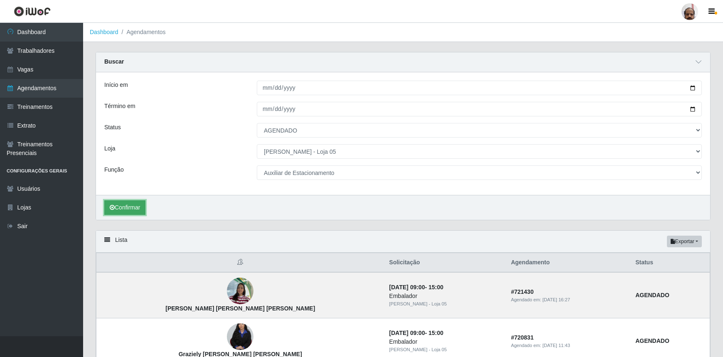
click at [130, 208] on button "Confirmar" at bounding box center [124, 207] width 41 height 15
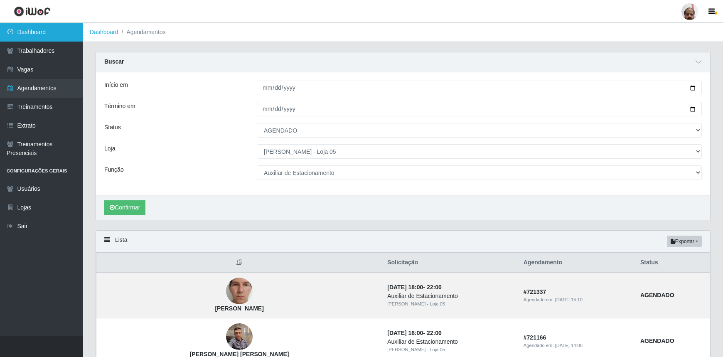
click at [54, 33] on link "Dashboard" at bounding box center [41, 32] width 83 height 19
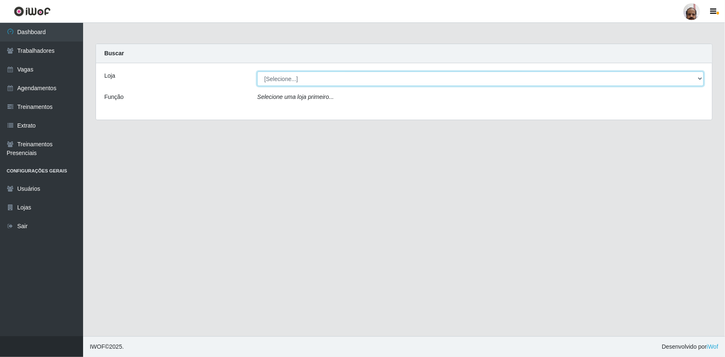
click at [291, 80] on select "[Selecione...] Mar Vermelho - Loja 05" at bounding box center [480, 78] width 447 height 15
select select "252"
click at [257, 71] on select "[Selecione...] Mar Vermelho - Loja 05" at bounding box center [480, 78] width 447 height 15
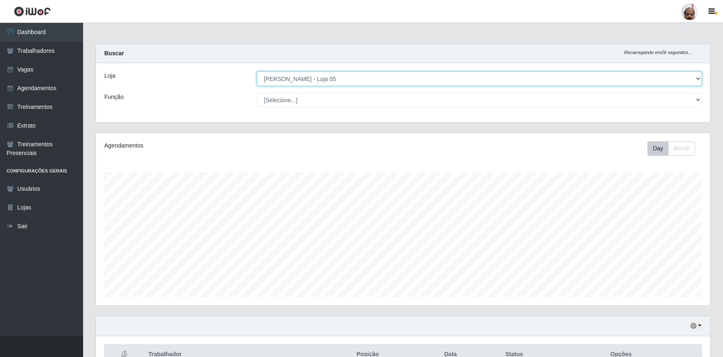
scroll to position [172, 614]
